Goal: Communication & Community: Answer question/provide support

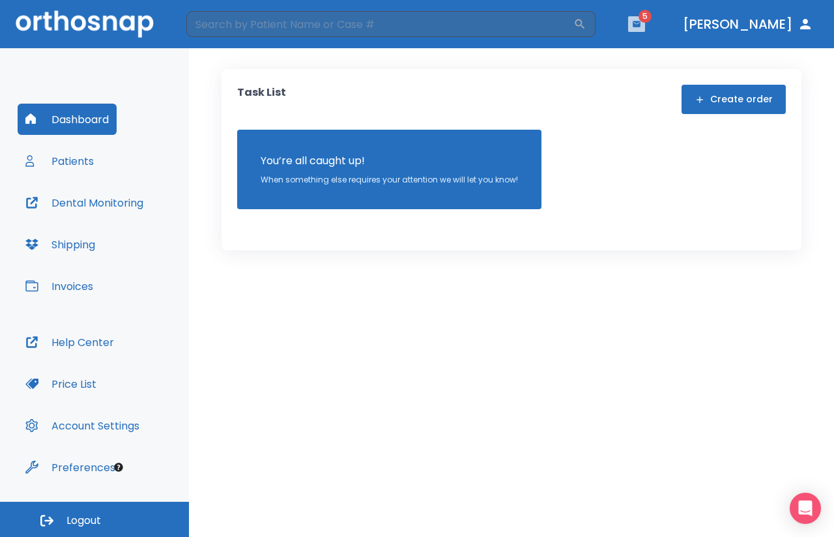
click at [640, 22] on icon "button" at bounding box center [637, 24] width 8 height 6
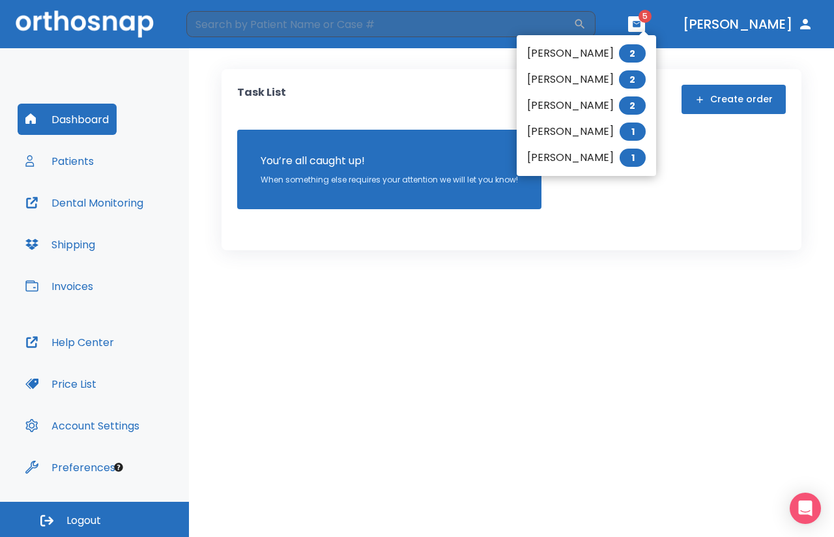
click at [602, 132] on li "[PERSON_NAME] 1" at bounding box center [586, 132] width 139 height 26
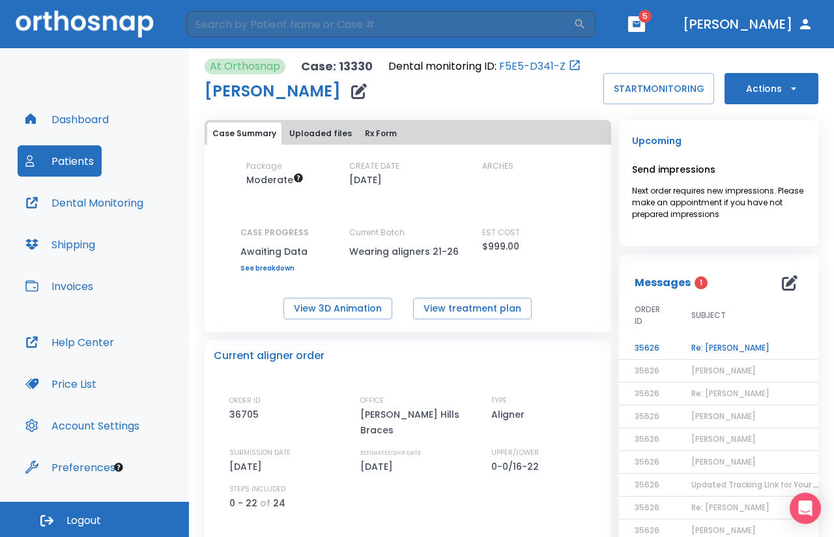
click at [711, 347] on td "Re: [PERSON_NAME]" at bounding box center [757, 348] width 163 height 23
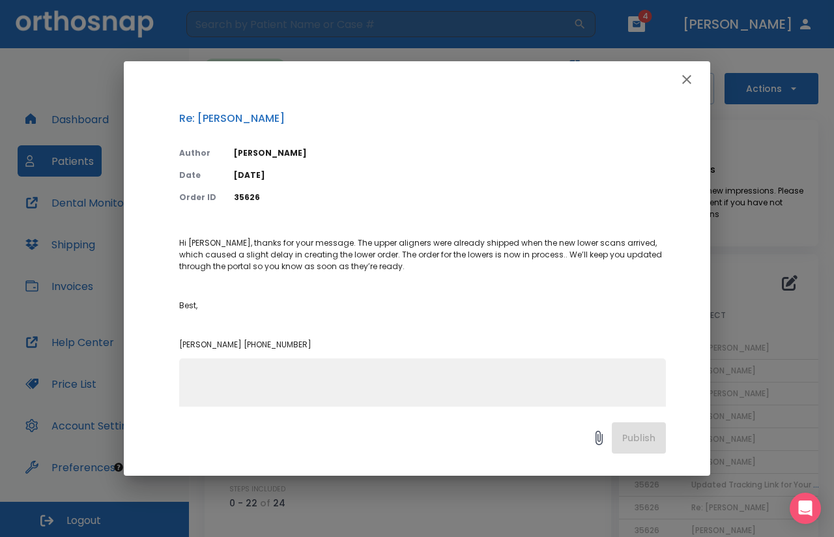
click at [205, 375] on textarea at bounding box center [422, 417] width 471 height 90
type textarea "Okay. Patient is waiting for it. Thank you."
click at [629, 434] on button "Publish" at bounding box center [639, 437] width 54 height 31
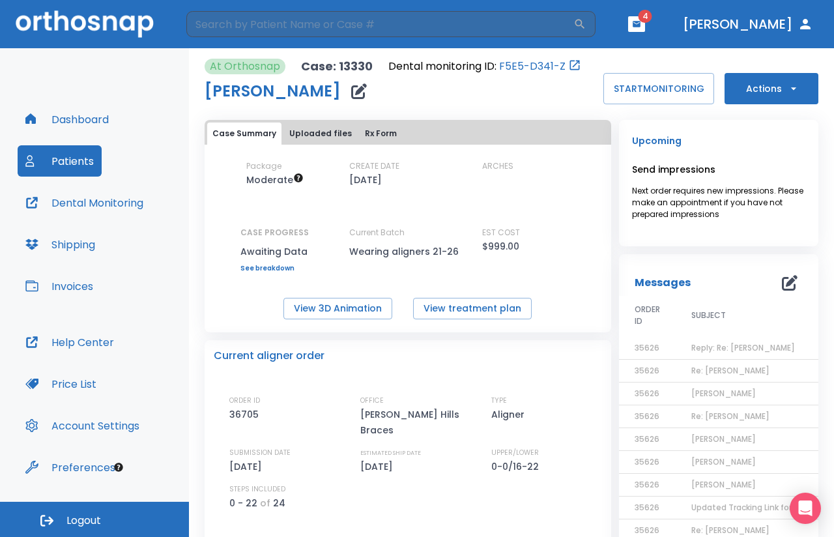
click at [640, 24] on icon "button" at bounding box center [637, 24] width 8 height 6
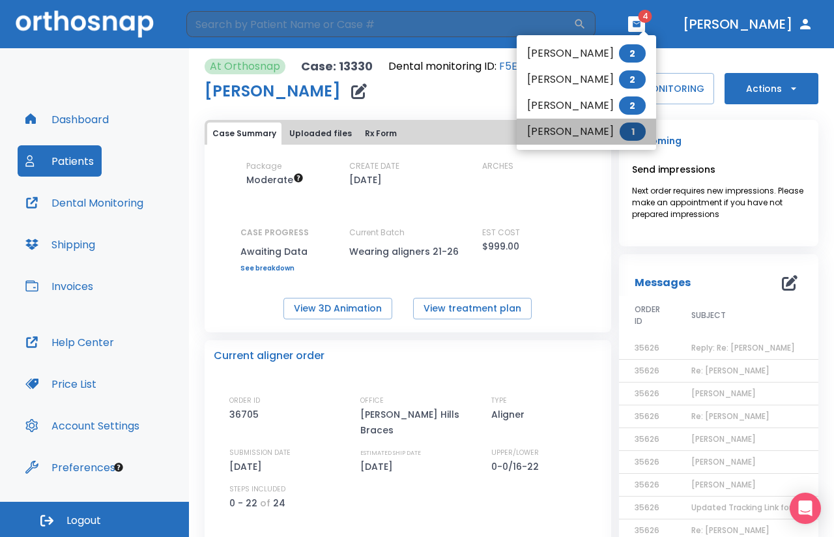
click at [591, 134] on li "[PERSON_NAME] 1" at bounding box center [586, 132] width 139 height 26
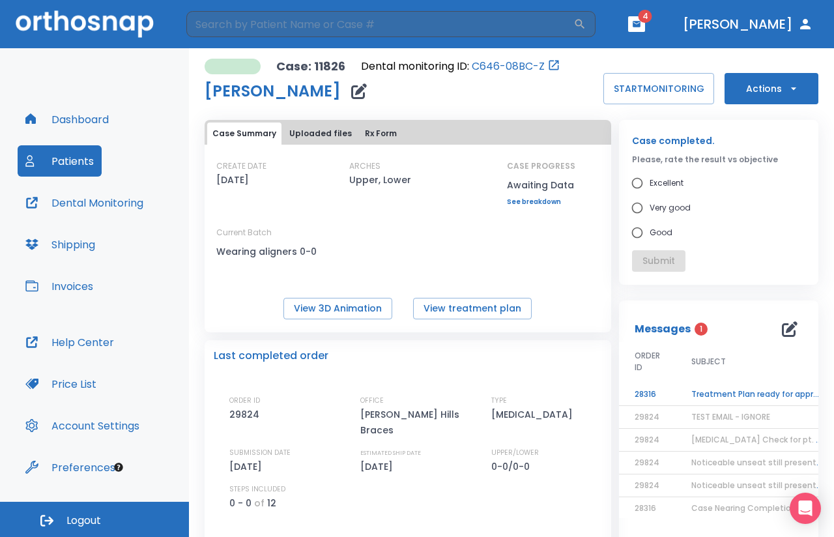
click at [741, 395] on td "Treatment Plan ready for approval - WITH EXTRACTION" at bounding box center [757, 394] width 163 height 23
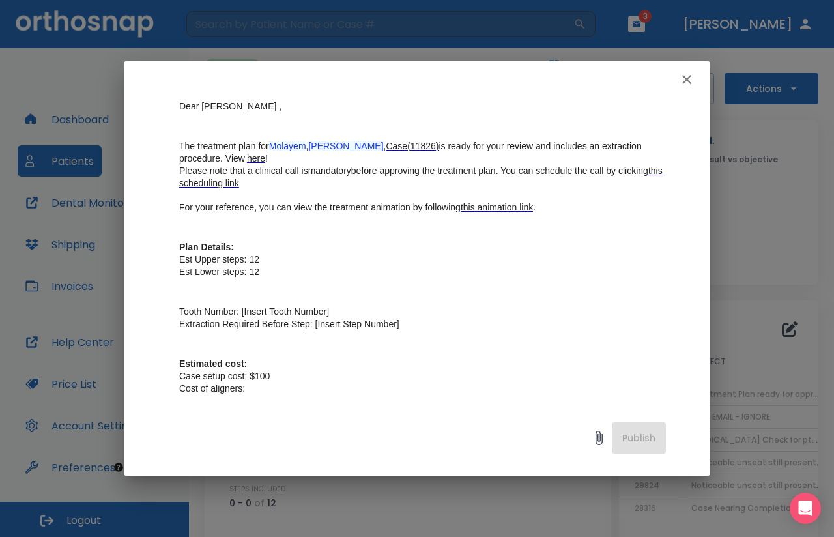
scroll to position [134, 0]
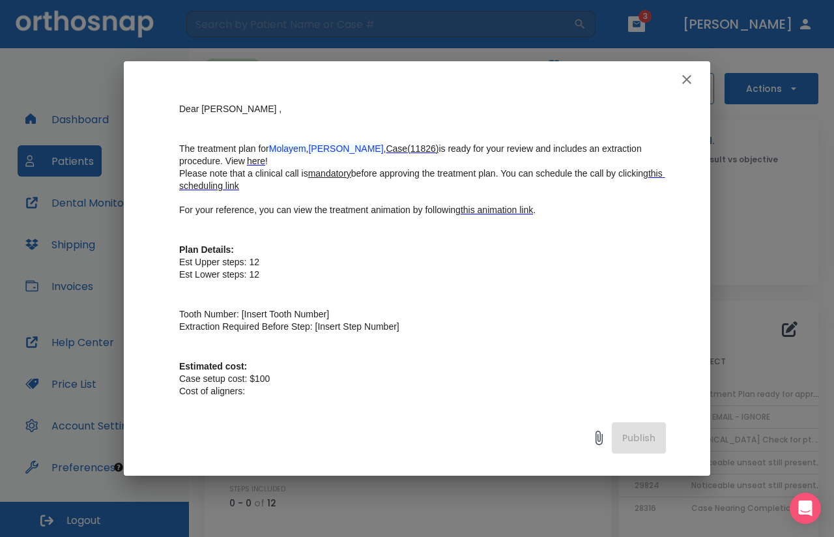
click at [687, 78] on icon "button" at bounding box center [687, 80] width 16 height 16
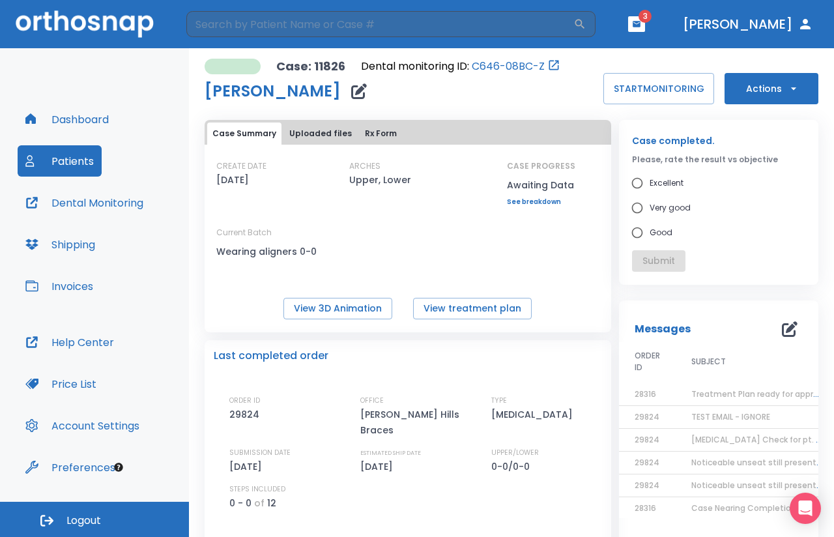
click at [641, 20] on icon "button" at bounding box center [636, 24] width 9 height 9
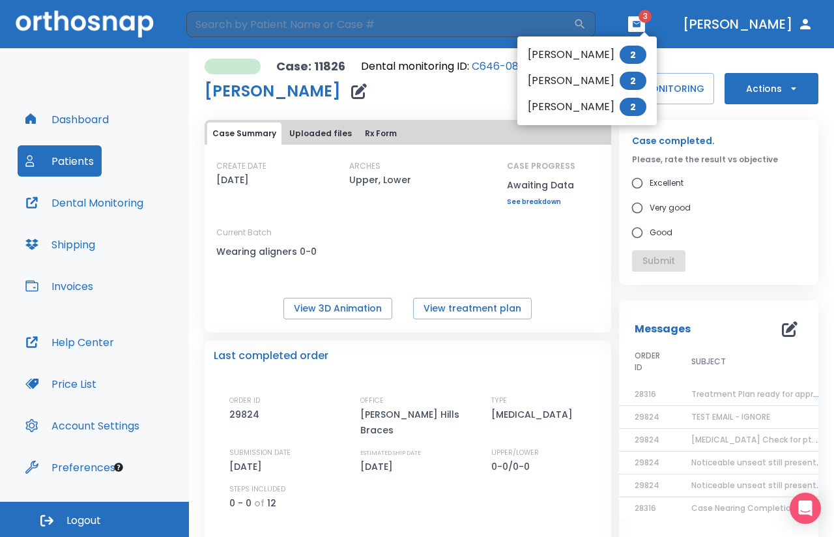
click at [577, 54] on li "[PERSON_NAME] 2" at bounding box center [586, 55] width 139 height 26
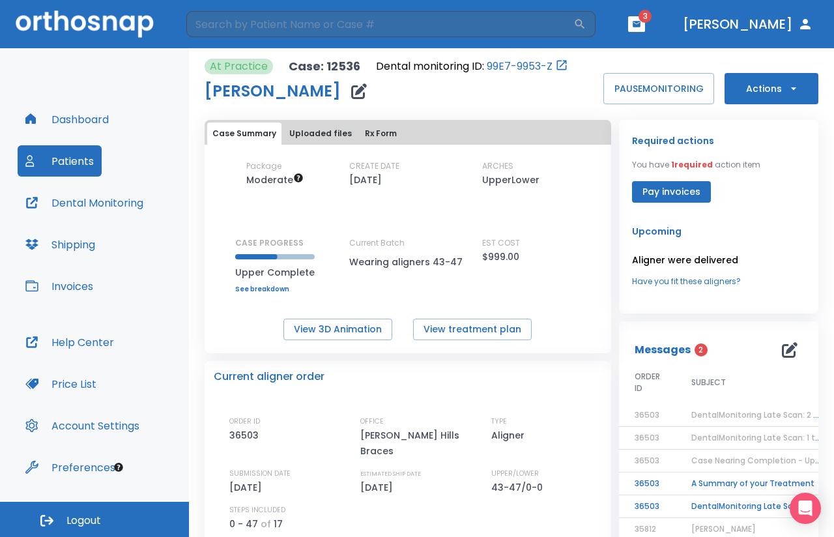
click at [696, 506] on td "DentalMonitoring Late Scan: 1 to 2 Weeks Notification" at bounding box center [757, 506] width 163 height 23
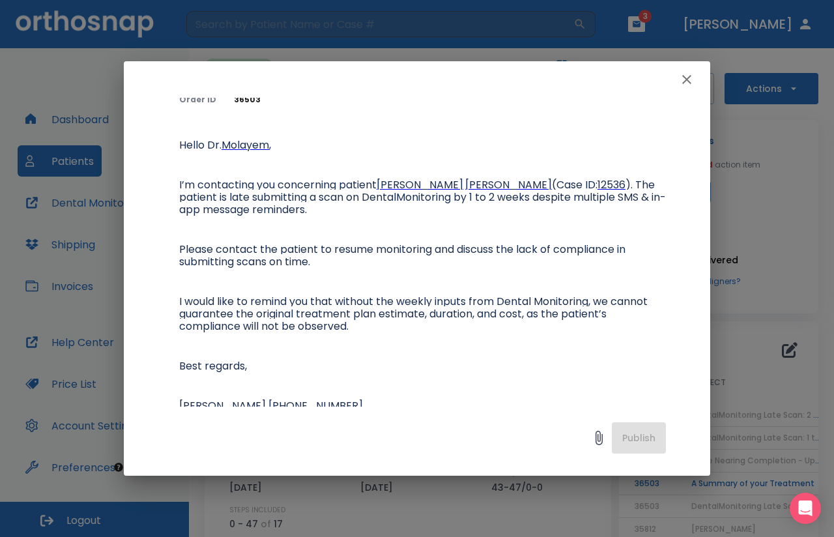
scroll to position [100, 0]
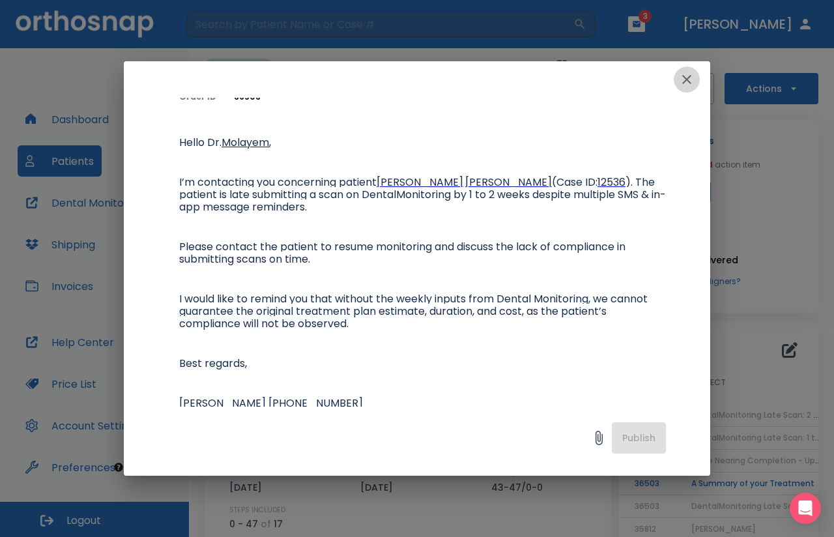
click at [687, 79] on icon "button" at bounding box center [686, 79] width 9 height 9
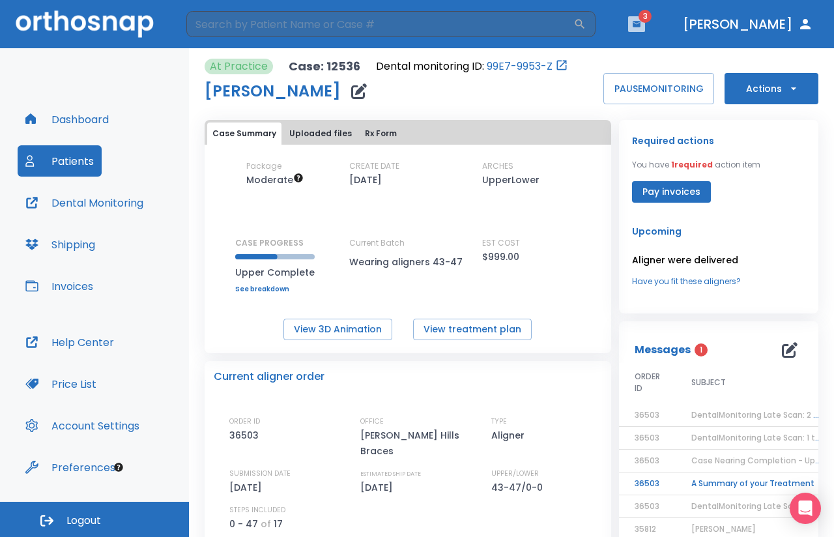
click at [641, 24] on icon "button" at bounding box center [636, 24] width 9 height 9
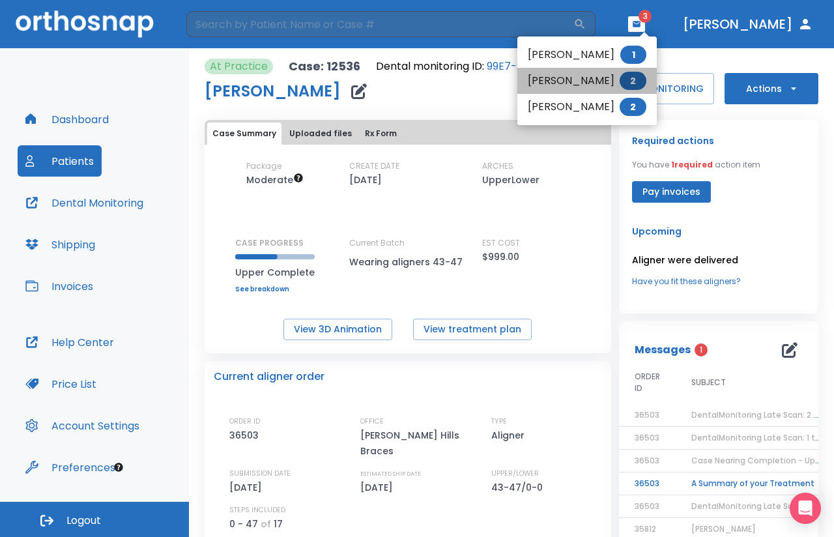
click at [586, 81] on li "[PERSON_NAME] 2" at bounding box center [586, 81] width 139 height 26
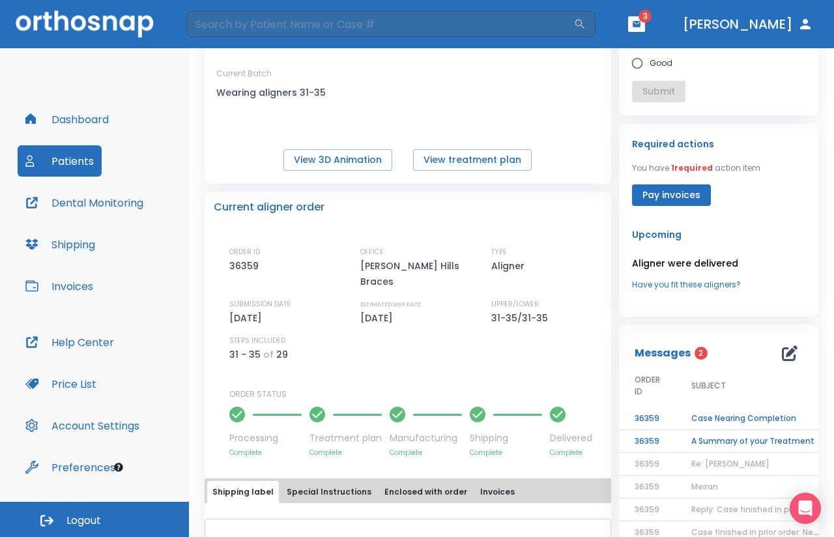
scroll to position [178, 0]
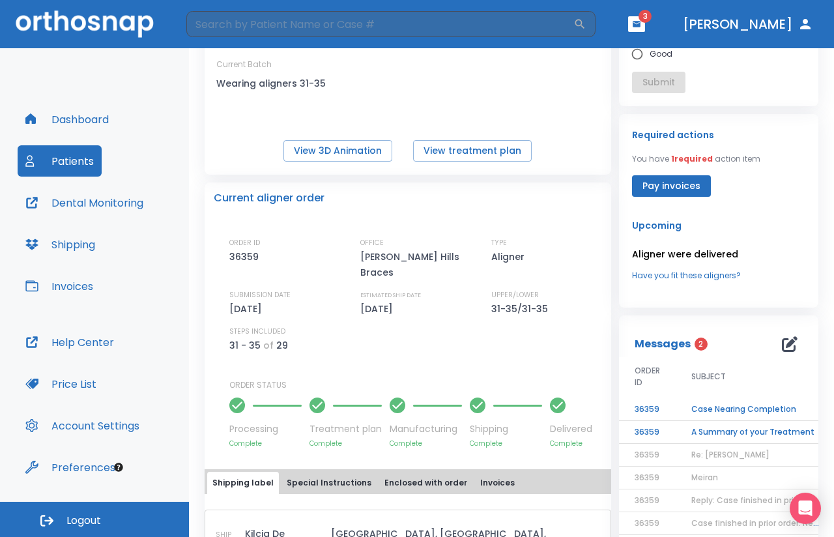
click at [750, 434] on td "A Summary of your Treatment" at bounding box center [757, 432] width 163 height 23
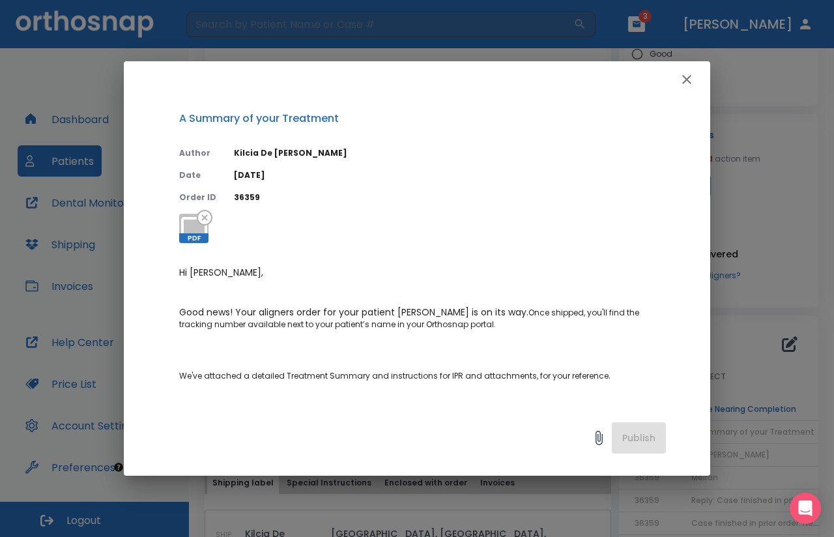
click at [684, 78] on icon "button" at bounding box center [687, 80] width 16 height 16
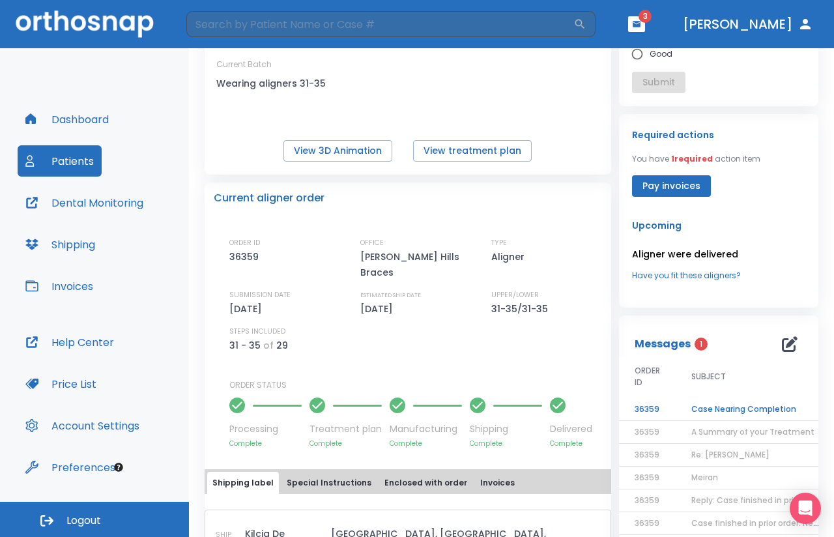
click at [717, 410] on td "Case Nearing Completion" at bounding box center [757, 409] width 163 height 23
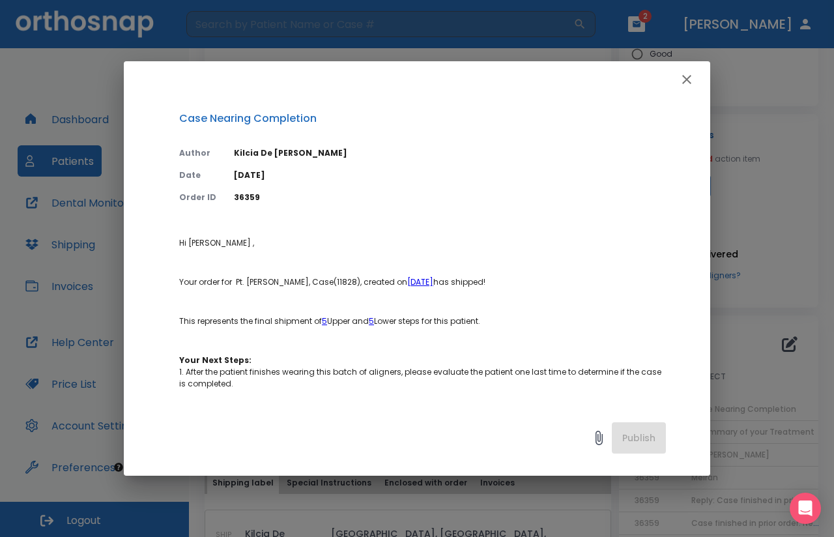
click at [684, 76] on icon "button" at bounding box center [686, 79] width 9 height 9
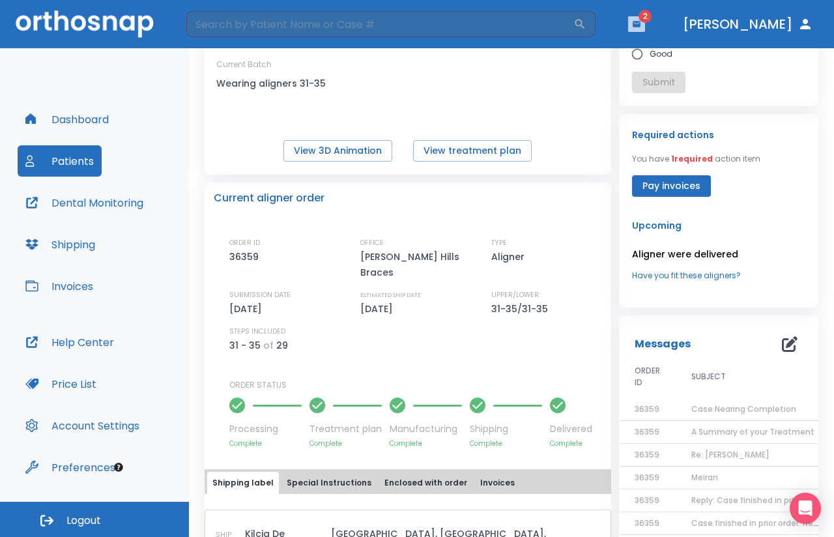
click at [640, 25] on icon "button" at bounding box center [637, 24] width 8 height 6
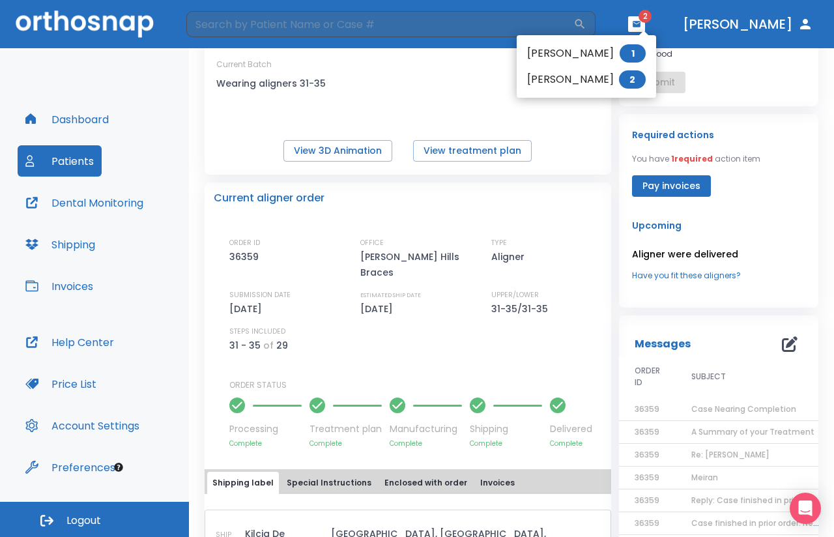
click at [597, 78] on li "[PERSON_NAME] 2" at bounding box center [586, 79] width 139 height 26
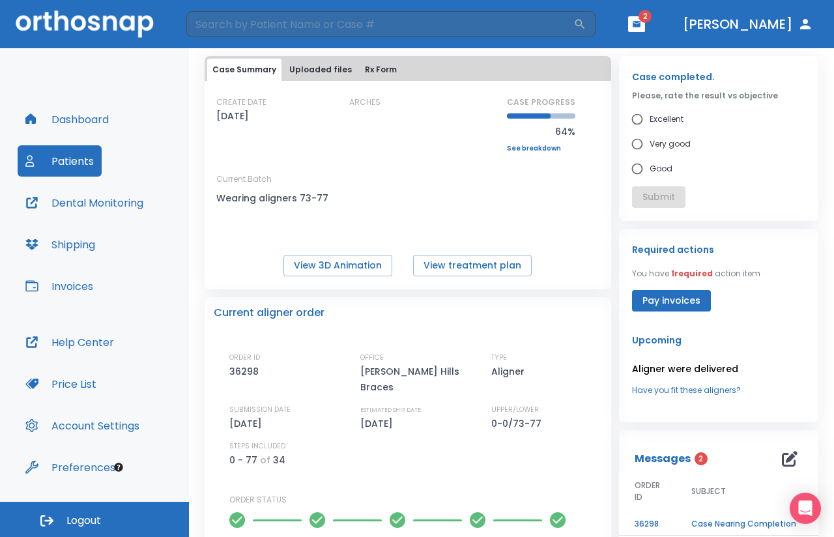
scroll to position [178, 0]
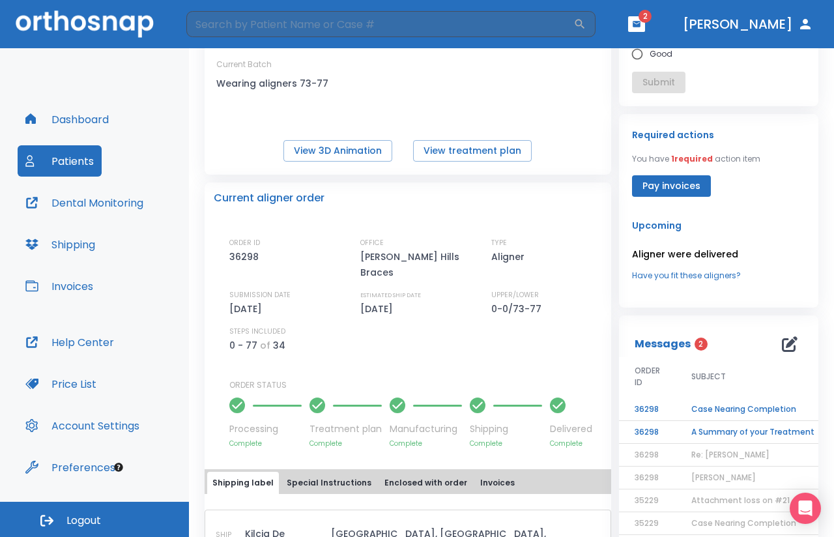
click at [720, 431] on td "A Summary of your Treatment" at bounding box center [757, 432] width 163 height 23
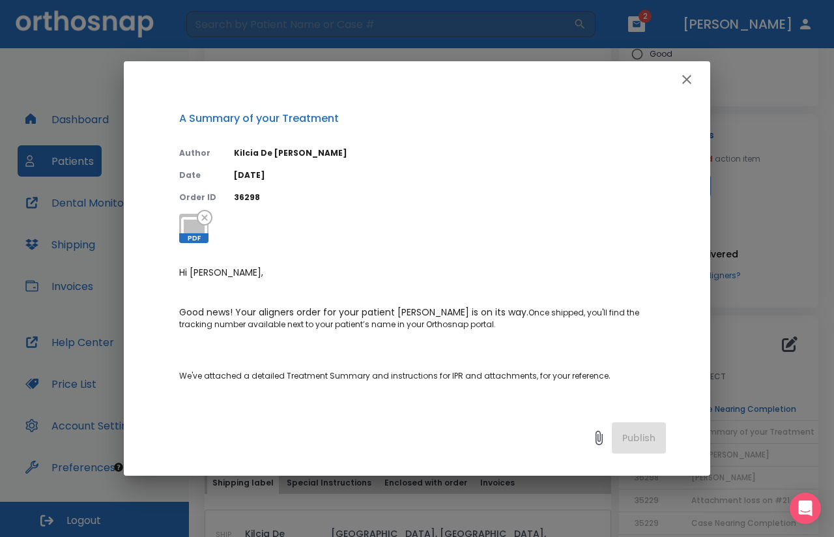
click at [685, 78] on icon "button" at bounding box center [686, 79] width 9 height 9
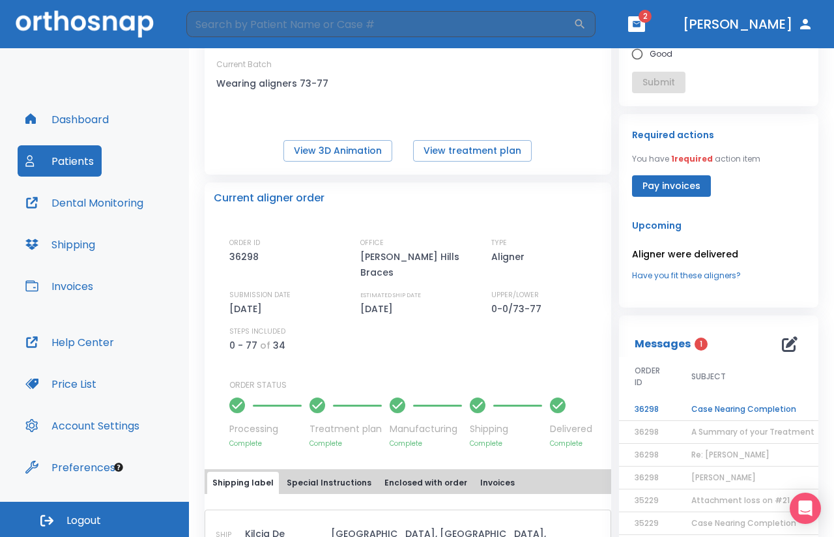
click at [735, 410] on td "Case Nearing Completion" at bounding box center [757, 409] width 163 height 23
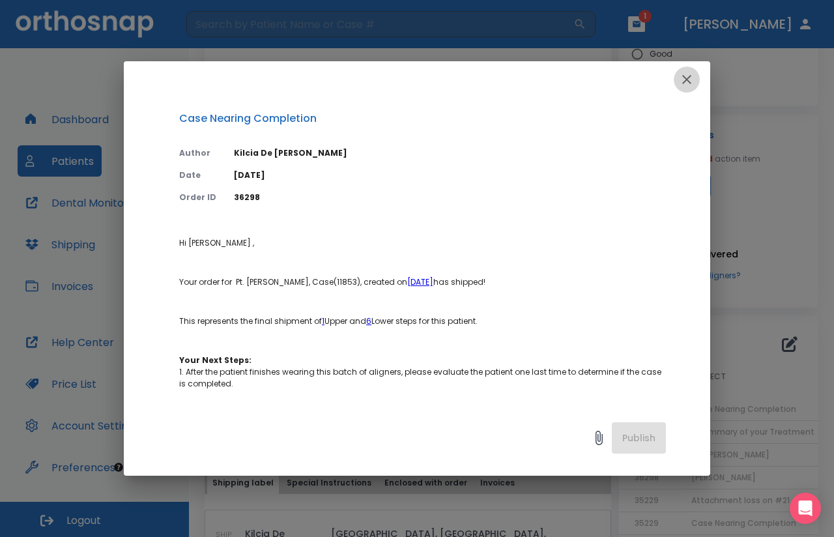
click at [685, 80] on icon "button" at bounding box center [686, 79] width 9 height 9
